Goal: Task Accomplishment & Management: Manage account settings

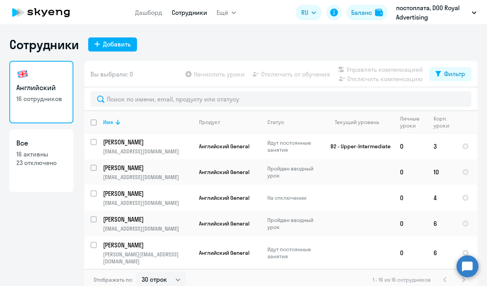
select select "30"
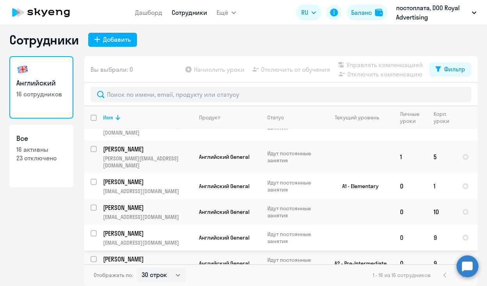
scroll to position [110, 0]
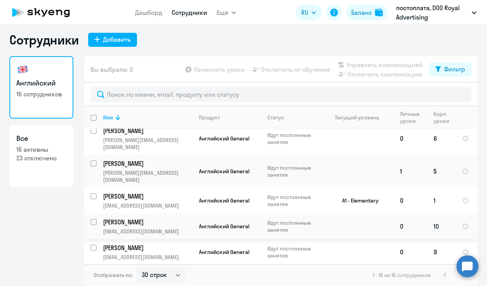
click at [92, 219] on input "select row 38550498" at bounding box center [98, 227] width 16 height 16
checkbox input "true"
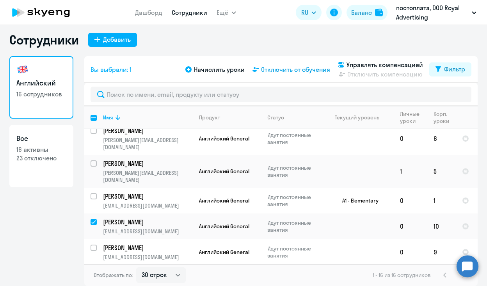
click at [284, 71] on span "Отключить от обучения" at bounding box center [295, 69] width 69 height 9
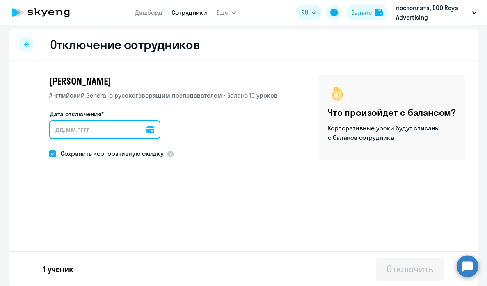
click at [133, 130] on input "Дата отключения*" at bounding box center [104, 129] width 111 height 19
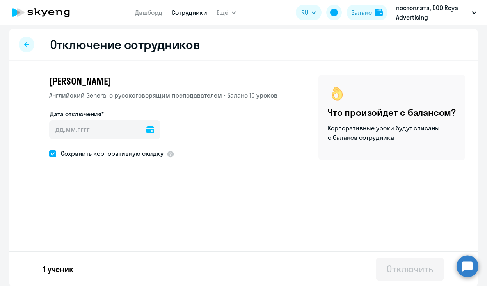
click at [146, 132] on icon at bounding box center [150, 130] width 8 height 8
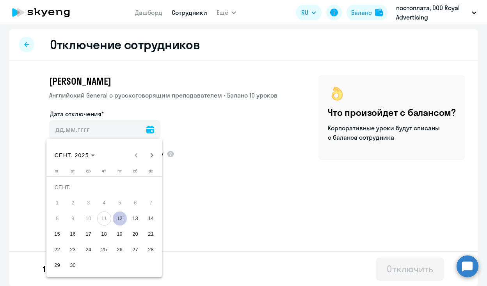
click at [121, 215] on span "12" at bounding box center [120, 218] width 14 height 14
type input "12.09.2025"
type input "12.9.2025"
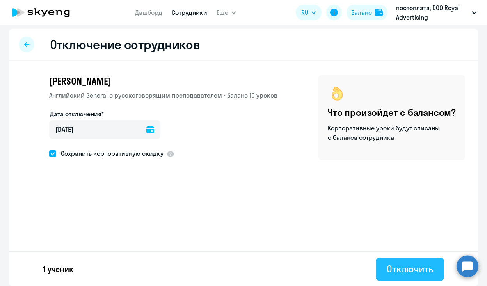
click at [387, 267] on div "Отключить" at bounding box center [410, 269] width 46 height 12
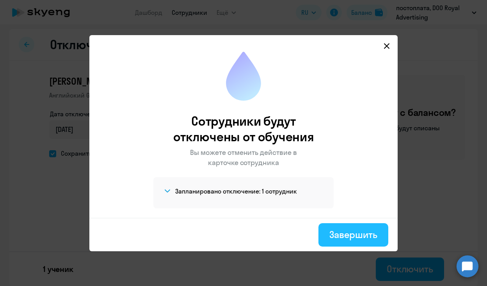
click at [327, 238] on button "Завершить" at bounding box center [353, 234] width 70 height 23
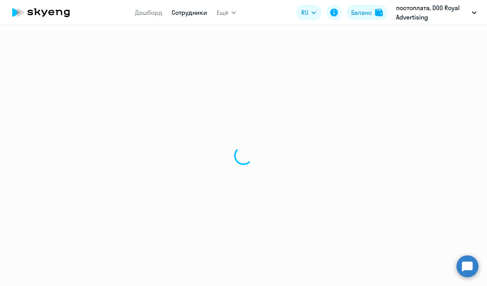
select select "30"
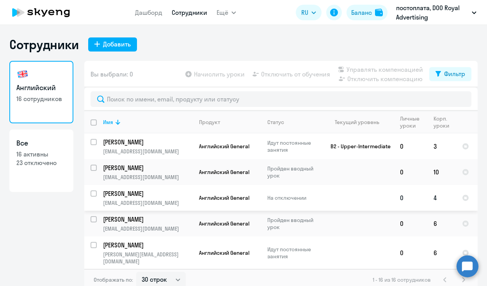
click at [93, 197] on input "select row 40184799" at bounding box center [98, 198] width 16 height 16
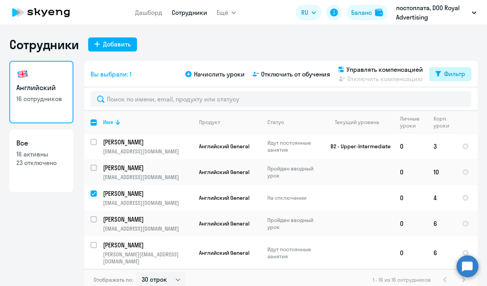
click at [455, 79] on button "Фильтр" at bounding box center [450, 74] width 42 height 14
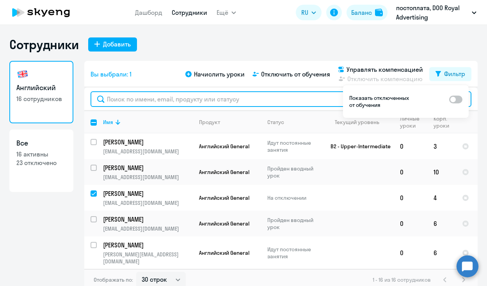
click at [306, 92] on input "text" at bounding box center [280, 99] width 381 height 16
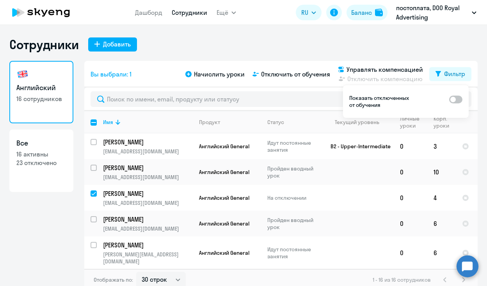
click at [199, 41] on div "Сотрудники Добавить" at bounding box center [243, 45] width 468 height 16
click at [61, 214] on div "Английский 16 сотрудников Все 16 активны 23 отключено" at bounding box center [41, 173] width 64 height 225
click at [90, 194] on input "deselect row 40184799" at bounding box center [98, 198] width 16 height 16
checkbox input "false"
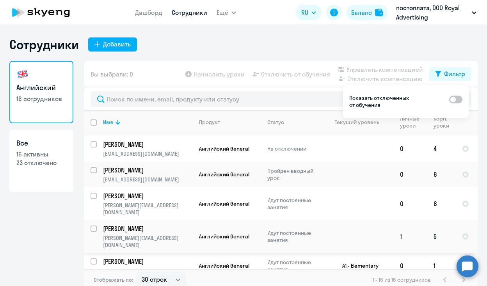
scroll to position [50, 0]
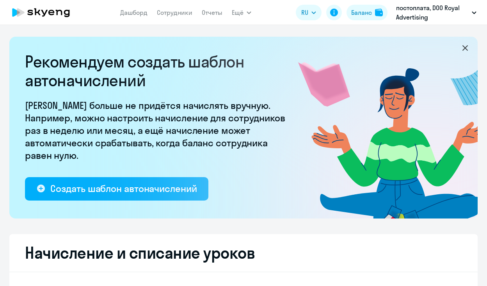
select select "10"
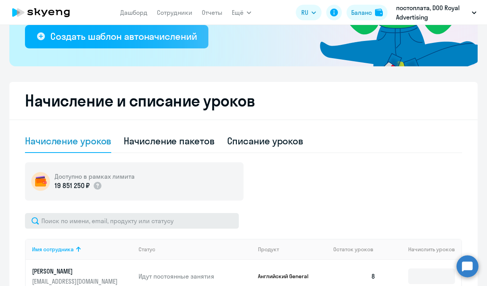
scroll to position [153, 0]
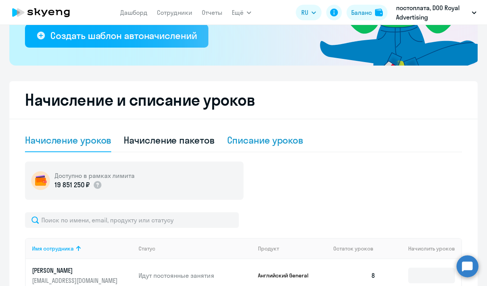
click at [246, 142] on div "Списание уроков" at bounding box center [265, 140] width 76 height 12
select select "10"
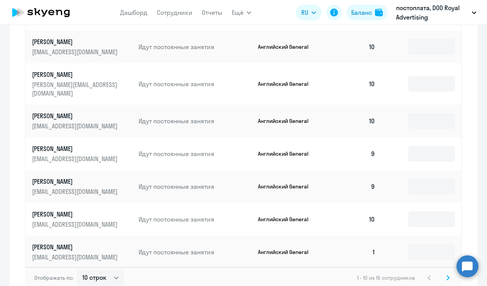
scroll to position [433, 0]
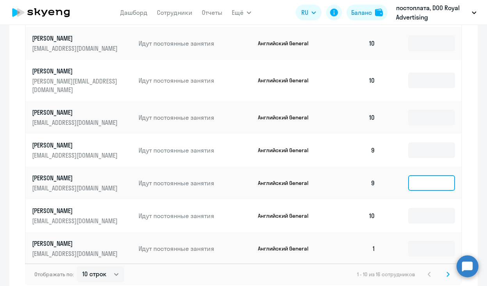
click at [410, 177] on input at bounding box center [431, 183] width 47 height 16
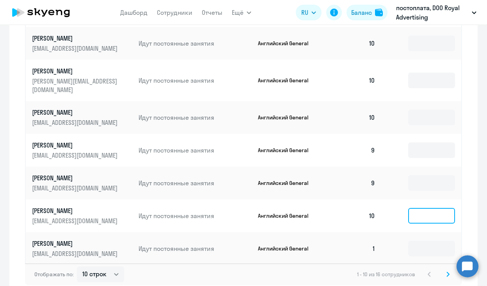
click at [416, 208] on input at bounding box center [431, 216] width 47 height 16
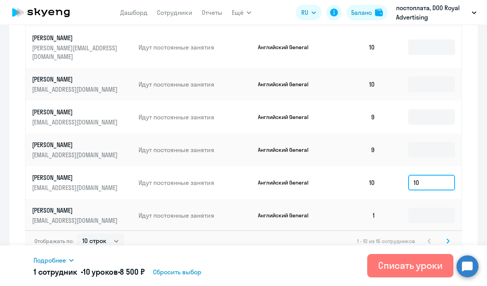
scroll to position [468, 0]
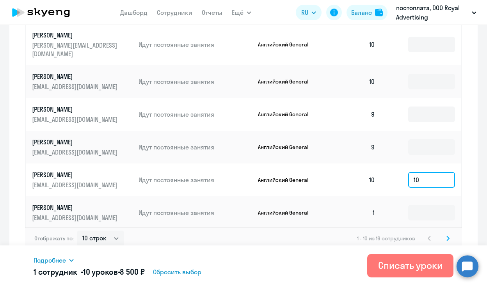
type input "10"
click at [447, 234] on svg-icon at bounding box center [447, 238] width 9 height 9
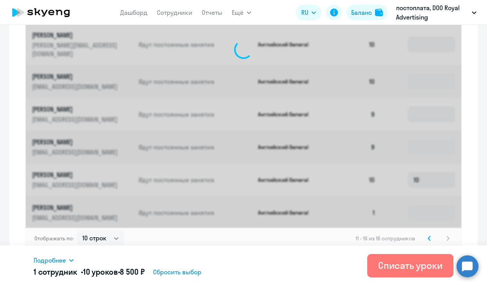
scroll to position [337, 0]
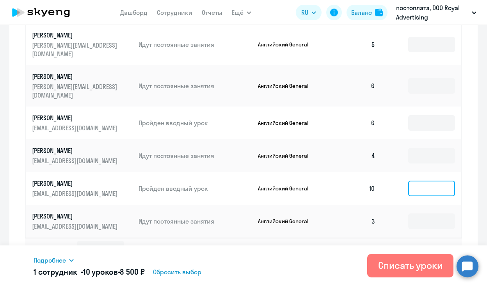
click at [429, 181] on input at bounding box center [431, 189] width 47 height 16
type input "5"
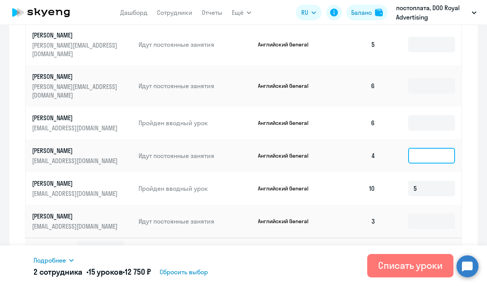
click at [424, 148] on input at bounding box center [431, 156] width 47 height 16
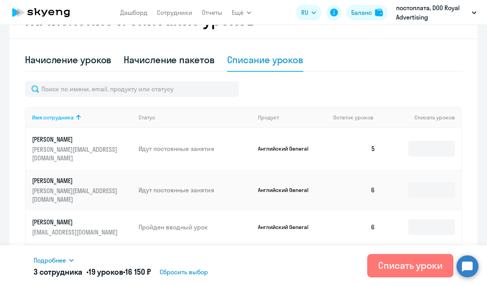
scroll to position [233, 0]
type input "4"
click at [424, 142] on input at bounding box center [431, 149] width 47 height 16
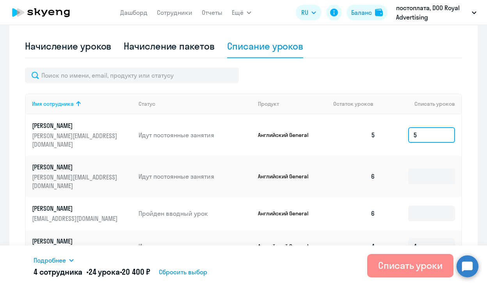
scroll to position [248, 0]
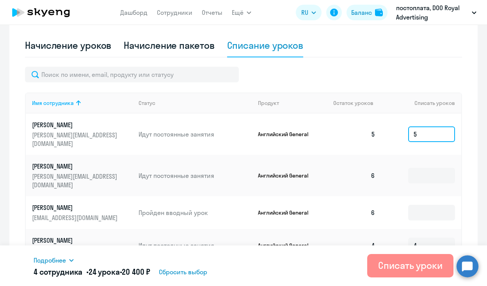
type input "5"
click at [413, 264] on div "Списать уроки" at bounding box center [410, 265] width 64 height 12
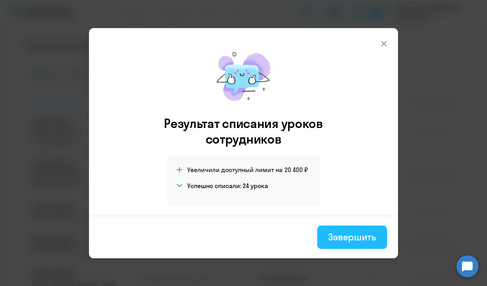
click at [366, 246] on button "Завершить" at bounding box center [352, 236] width 70 height 23
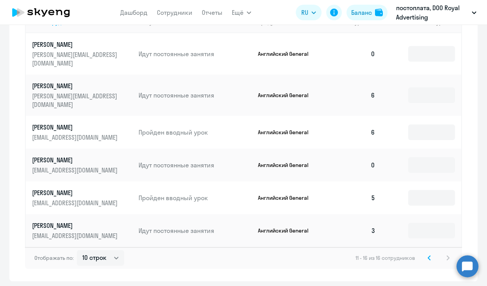
scroll to position [337, 0]
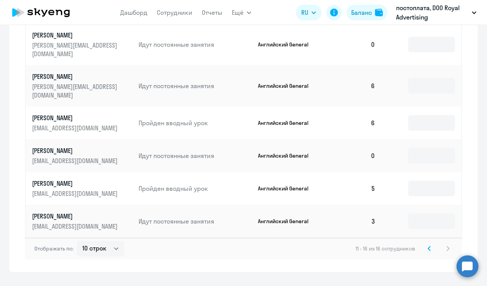
click at [424, 244] on svg-icon at bounding box center [428, 248] width 9 height 9
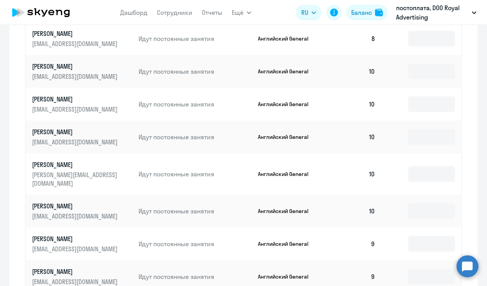
scroll to position [315, 0]
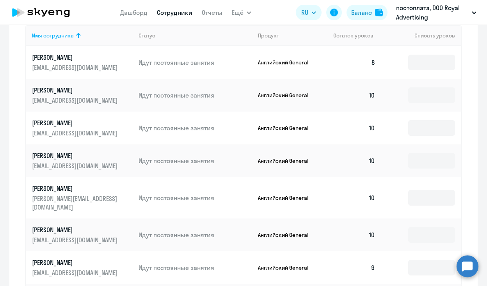
click at [174, 14] on link "Сотрудники" at bounding box center [174, 13] width 35 height 8
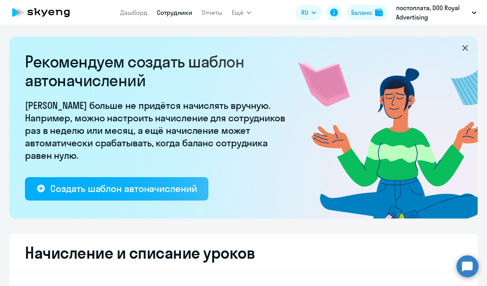
select select "30"
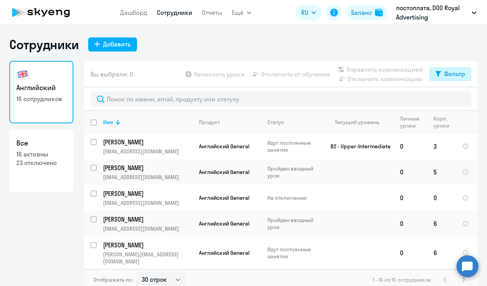
click at [447, 70] on div "Фильтр" at bounding box center [454, 73] width 21 height 9
click at [393, 80] on app-table-action-button "Отключить компенсацию" at bounding box center [379, 78] width 87 height 9
click at [247, 67] on div "Начислить уроки Отключить от обучения Управлять компенсацией Отключить компенса…" at bounding box center [306, 74] width 245 height 19
click at [29, 159] on p "23 отключено" at bounding box center [41, 162] width 50 height 9
select select "30"
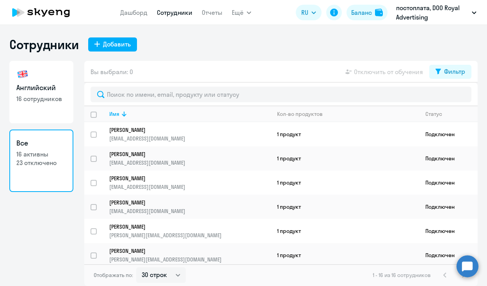
click at [52, 94] on link "Английский 16 сотрудников" at bounding box center [41, 92] width 64 height 62
select select "30"
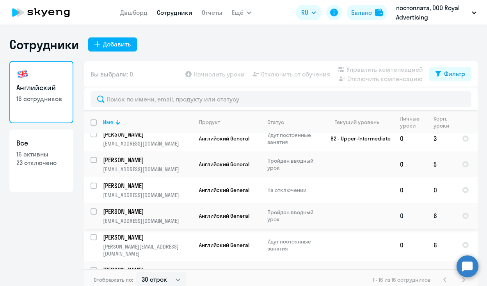
scroll to position [9, 0]
click at [51, 152] on p "16 активны" at bounding box center [41, 154] width 50 height 9
select select "30"
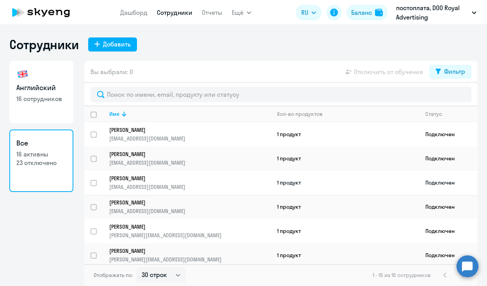
click at [95, 183] on input "select row 40184799" at bounding box center [98, 188] width 16 height 16
click at [91, 182] on input "deselect row 40184799" at bounding box center [98, 188] width 16 height 16
checkbox input "false"
click at [55, 116] on link "Английский 16 сотрудников" at bounding box center [41, 92] width 64 height 62
select select "30"
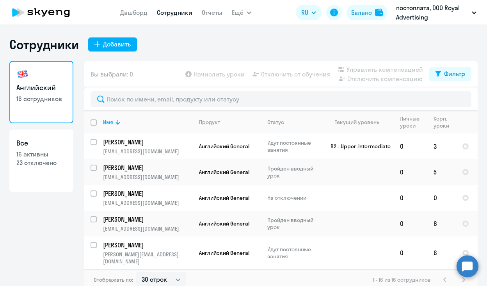
click at [57, 160] on p "23 отключено" at bounding box center [41, 162] width 50 height 9
select select "30"
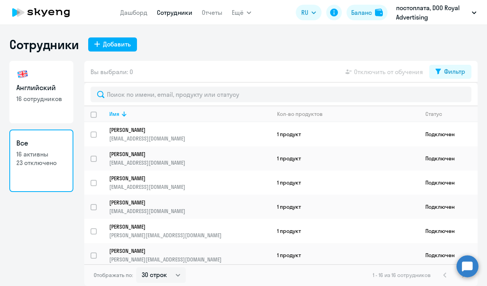
click at [55, 108] on link "Английский 16 сотрудников" at bounding box center [41, 92] width 64 height 62
select select "30"
